Goal: Task Accomplishment & Management: Use online tool/utility

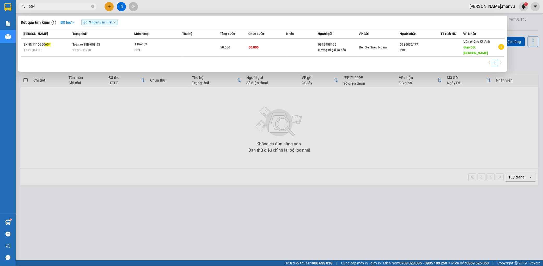
drag, startPoint x: 150, startPoint y: 151, endPoint x: 168, endPoint y: 158, distance: 19.4
click at [150, 149] on div at bounding box center [271, 133] width 543 height 266
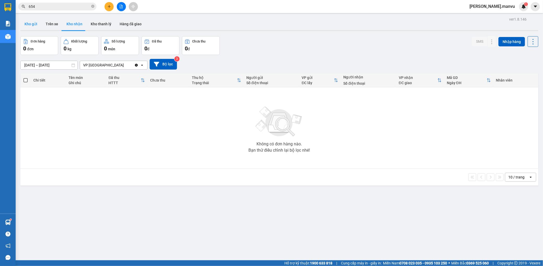
click at [37, 18] on button "Kho gửi" at bounding box center [30, 24] width 21 height 13
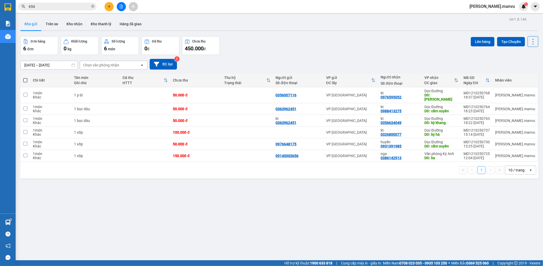
click at [29, 79] on th at bounding box center [25, 80] width 10 height 14
click at [22, 80] on th at bounding box center [25, 80] width 10 height 14
click at [25, 78] on span at bounding box center [25, 80] width 4 height 4
click at [25, 78] on input "checkbox" at bounding box center [25, 78] width 0 height 0
checkbox input "true"
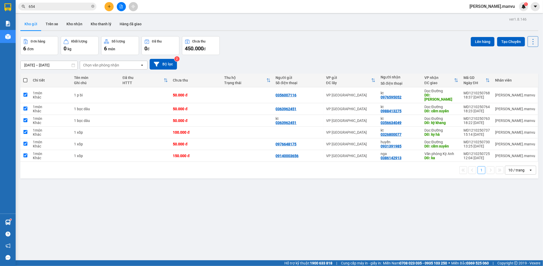
checkbox input "true"
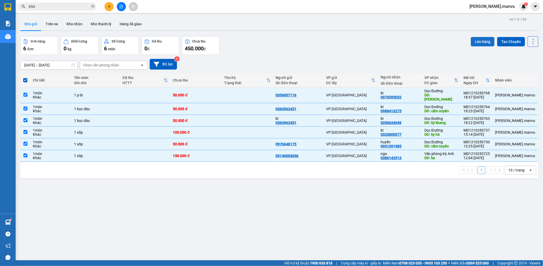
drag, startPoint x: 479, startPoint y: 36, endPoint x: 479, endPoint y: 41, distance: 5.5
click at [478, 36] on div "ver 1.8.146 Kho gửi Trên xe Kho nhận Kho thanh [PERSON_NAME] đã giao Đơn hàng 6…" at bounding box center [279, 149] width 522 height 266
click at [478, 43] on button "Lên hàng" at bounding box center [483, 41] width 24 height 9
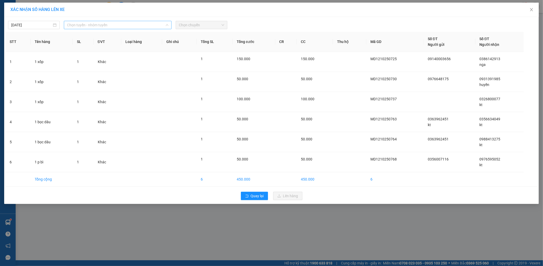
click at [112, 24] on span "Chọn tuyến - nhóm tuyến" at bounding box center [117, 25] width 101 height 8
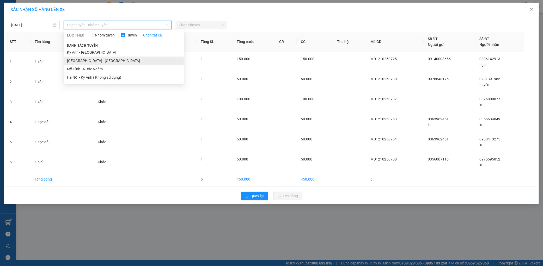
click at [75, 58] on li "[GEOGRAPHIC_DATA] - [GEOGRAPHIC_DATA]" at bounding box center [124, 61] width 120 height 8
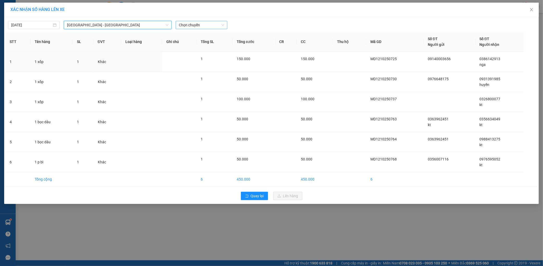
click at [219, 25] on span "Chọn chuyến" at bounding box center [201, 25] width 45 height 8
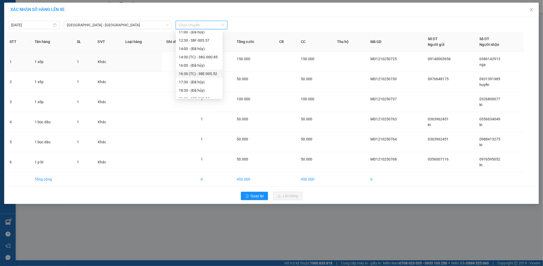
scroll to position [75, 0]
click at [206, 84] on div "21:55 - 38H-029.22" at bounding box center [199, 86] width 41 height 6
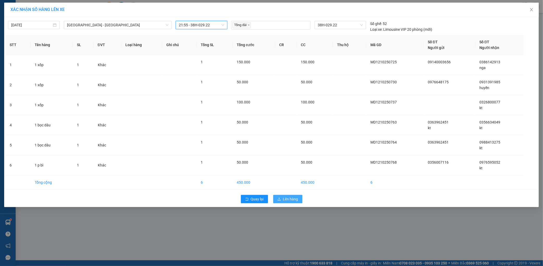
drag, startPoint x: 293, startPoint y: 204, endPoint x: 294, endPoint y: 199, distance: 5.5
click at [294, 203] on div "Quay lại Lên hàng" at bounding box center [271, 199] width 532 height 14
click at [294, 199] on span "Lên hàng" at bounding box center [290, 199] width 15 height 6
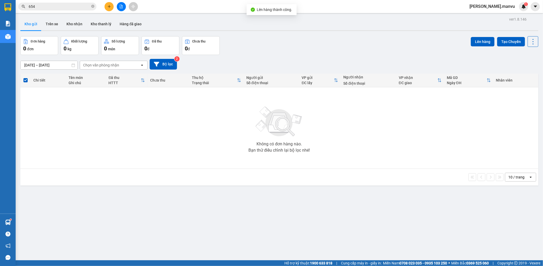
click at [121, 5] on icon "file-add" at bounding box center [121, 7] width 3 height 4
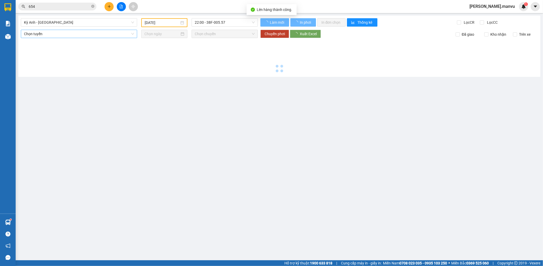
type input "[DATE]"
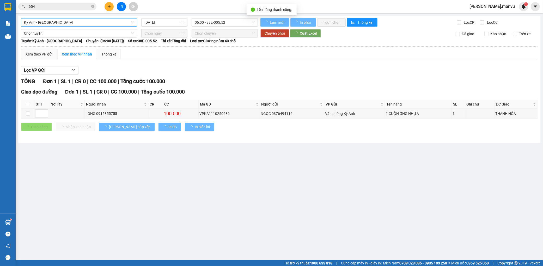
click at [76, 21] on span "Kỳ Anh - [GEOGRAPHIC_DATA]" at bounding box center [79, 22] width 110 height 8
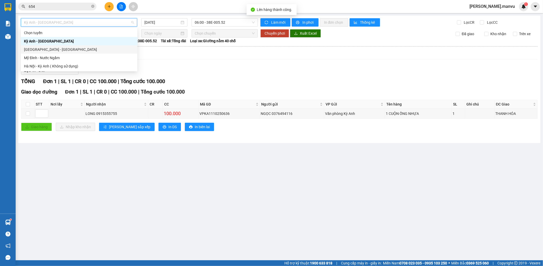
click at [42, 51] on div "[GEOGRAPHIC_DATA] - [GEOGRAPHIC_DATA]" at bounding box center [79, 50] width 110 height 6
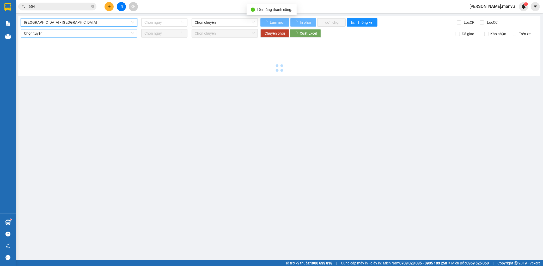
type input "[DATE]"
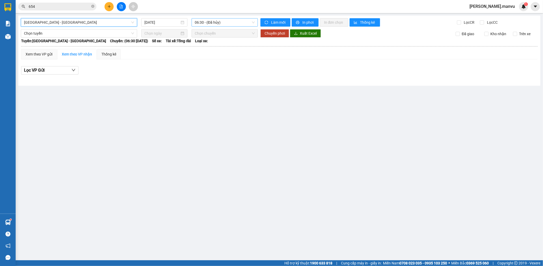
drag, startPoint x: 203, startPoint y: 27, endPoint x: 212, endPoint y: 23, distance: 10.3
click at [204, 27] on div "[GEOGRAPHIC_DATA] - [GEOGRAPHIC_DATA] [GEOGRAPHIC_DATA] - [GEOGRAPHIC_DATA] [GE…" at bounding box center [279, 51] width 522 height 70
click at [212, 23] on span "06:30 - (Đã hủy)" at bounding box center [225, 22] width 60 height 8
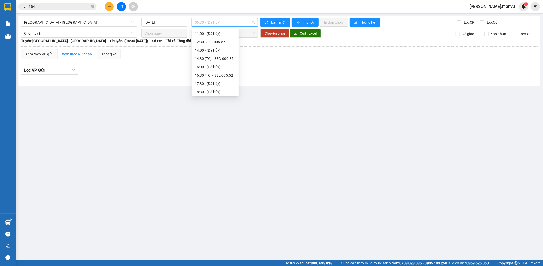
scroll to position [75, 0]
click at [217, 82] on div "21:55 - 38H-029.22" at bounding box center [215, 83] width 41 height 6
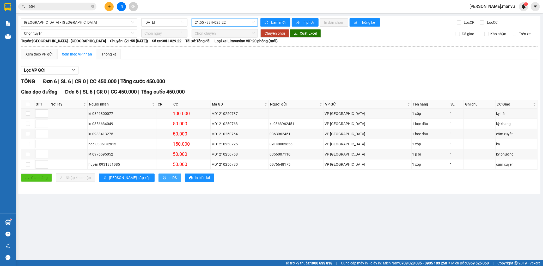
click at [158, 175] on button "In DS" at bounding box center [169, 178] width 22 height 8
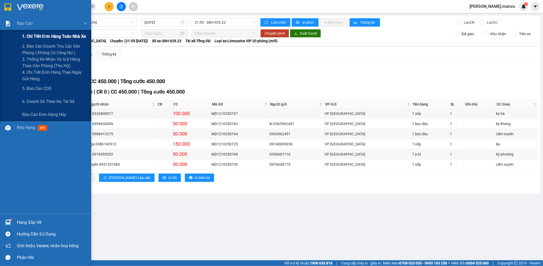
click at [32, 33] on div "1. Chi tiết đơn hàng toàn nhà xe" at bounding box center [54, 36] width 65 height 13
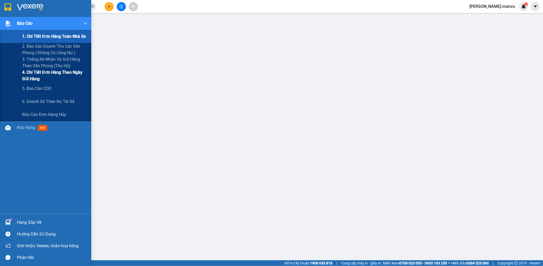
click at [26, 77] on span "4. Chi tiết đơn hàng theo ngày gửi hàng" at bounding box center [54, 75] width 65 height 13
